Goal: Find specific page/section: Find specific page/section

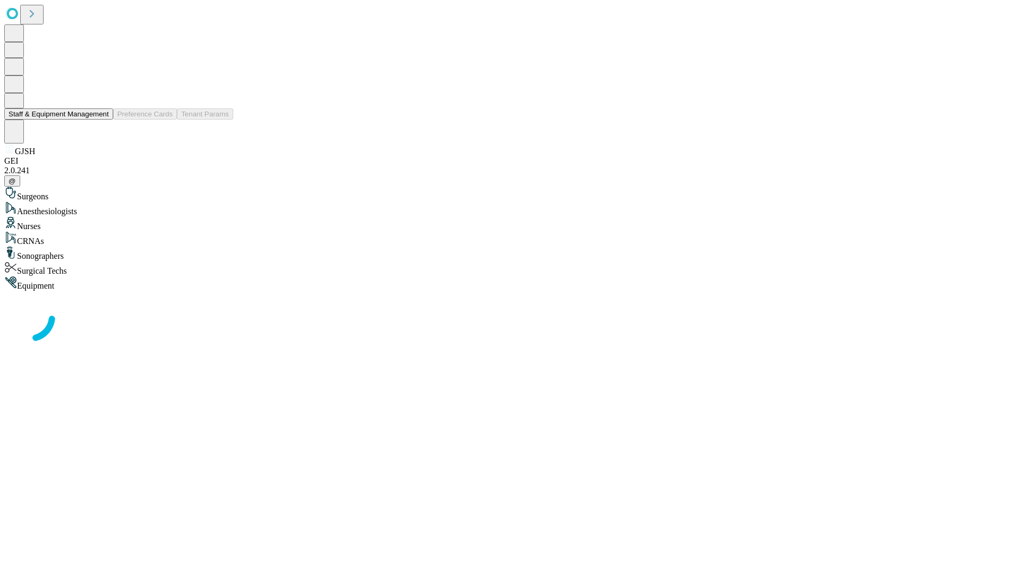
click at [101, 120] on button "Staff & Equipment Management" at bounding box center [58, 113] width 109 height 11
